Goal: Transaction & Acquisition: Obtain resource

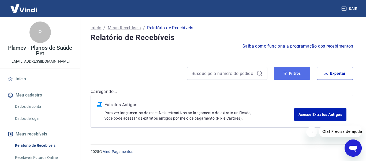
click at [294, 74] on button "Filtros" at bounding box center [292, 73] width 36 height 13
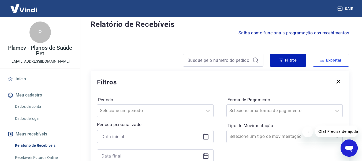
click at [325, 71] on div "Filtros Exportar Filtros Período Selecione um período Período personalizado For…" at bounding box center [220, 122] width 259 height 136
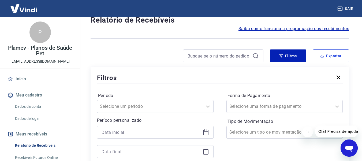
scroll to position [27, 0]
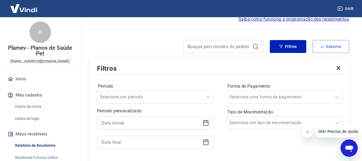
click at [330, 43] on button "Exportar" at bounding box center [331, 46] width 36 height 13
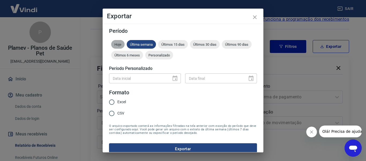
click at [119, 44] on span "Hoje" at bounding box center [117, 44] width 13 height 4
click at [173, 78] on div "Data inicial" at bounding box center [145, 78] width 72 height 10
click at [119, 101] on span "Excel" at bounding box center [122, 102] width 9 height 6
click at [118, 101] on input "Excel" at bounding box center [111, 101] width 11 height 11
radio input "true"
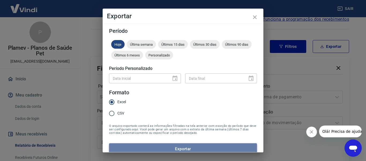
click at [185, 148] on button "Exportar" at bounding box center [183, 148] width 148 height 11
